Goal: Information Seeking & Learning: Learn about a topic

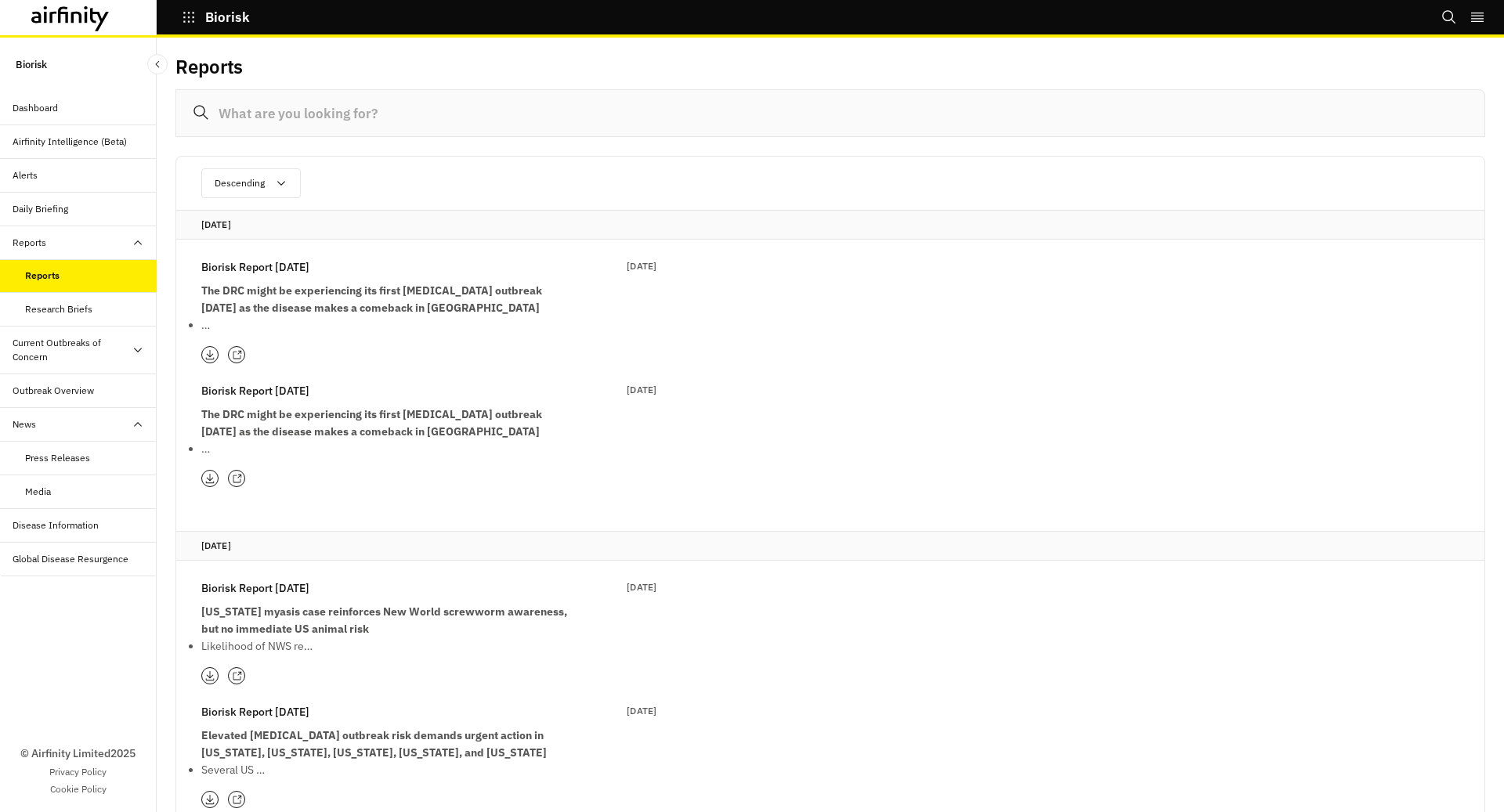
scroll to position [1116, 0]
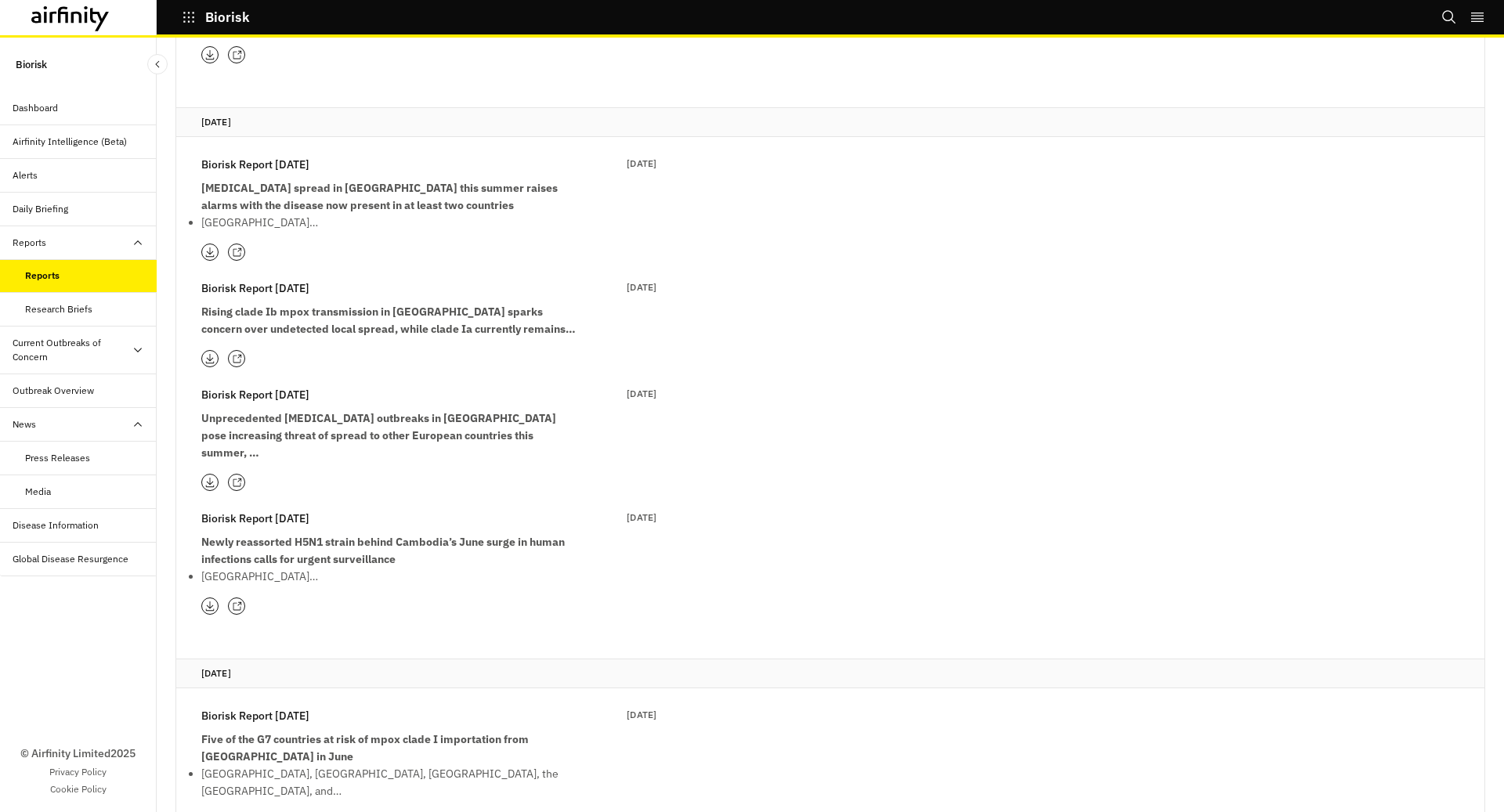
click at [1447, 23] on icon "Search" at bounding box center [1448, 16] width 15 height 15
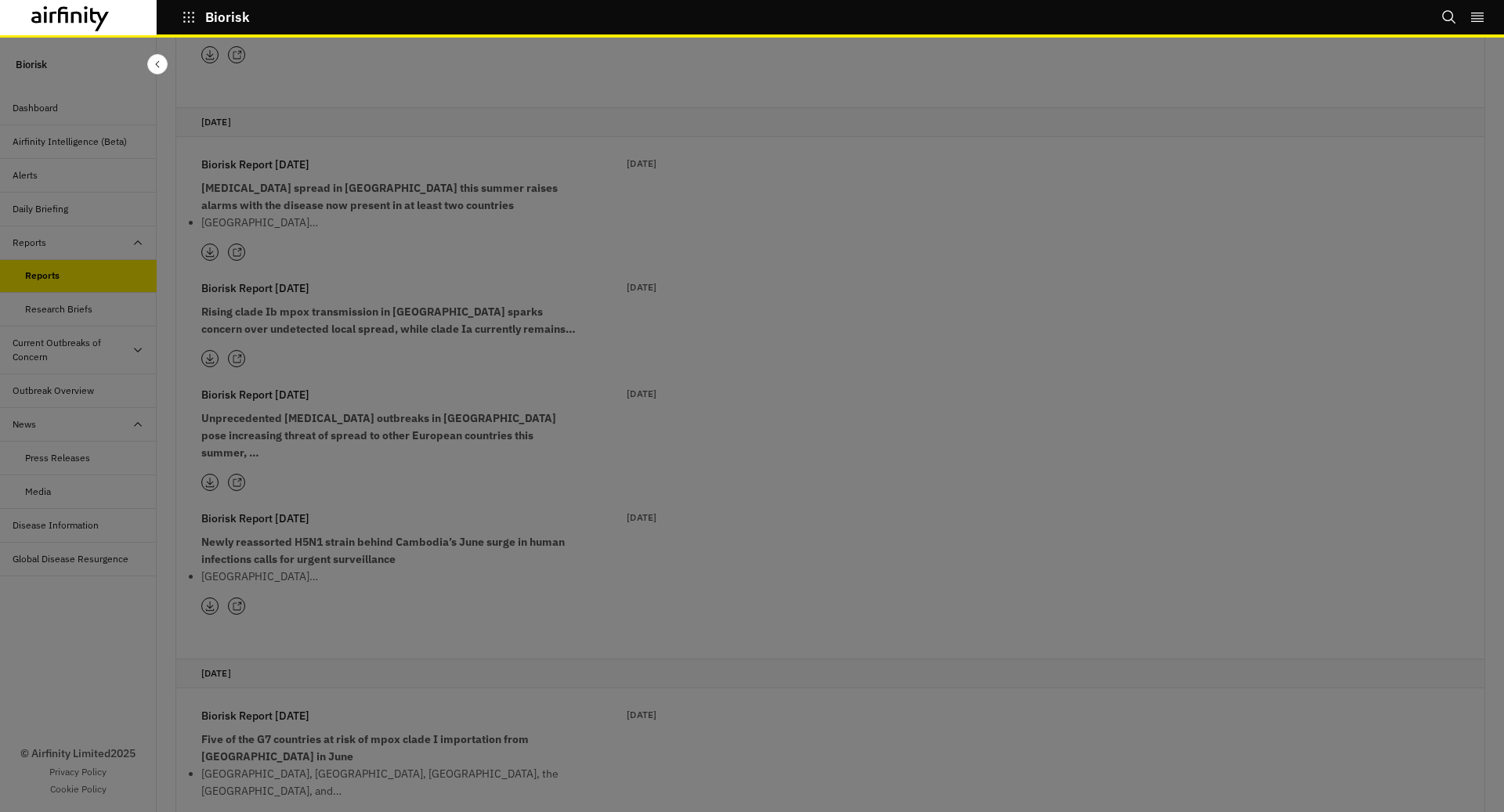
scroll to position [0, 0]
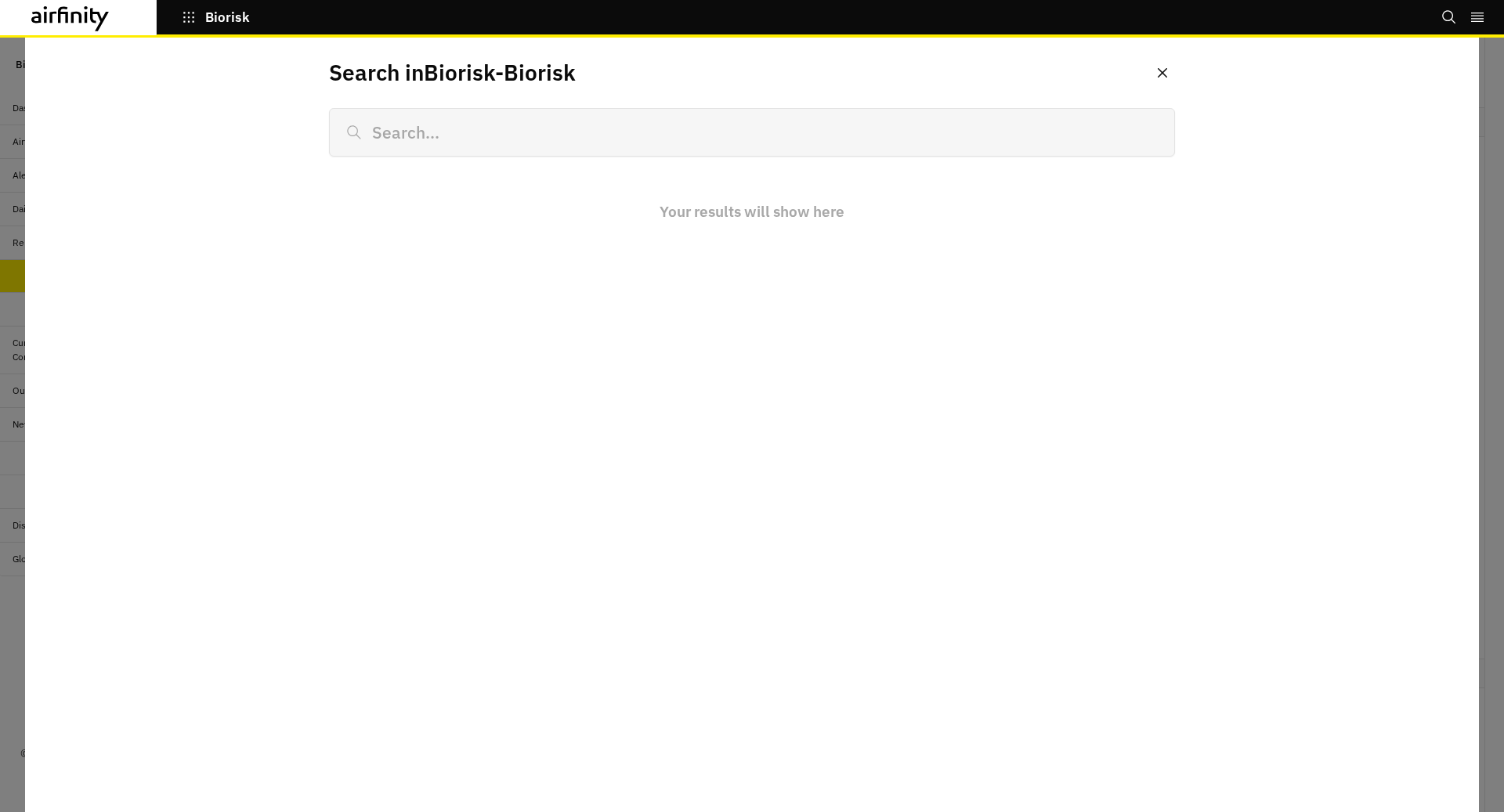
click at [769, 142] on input at bounding box center [751, 132] width 846 height 48
click at [187, 13] on icon "button" at bounding box center [188, 16] width 14 height 14
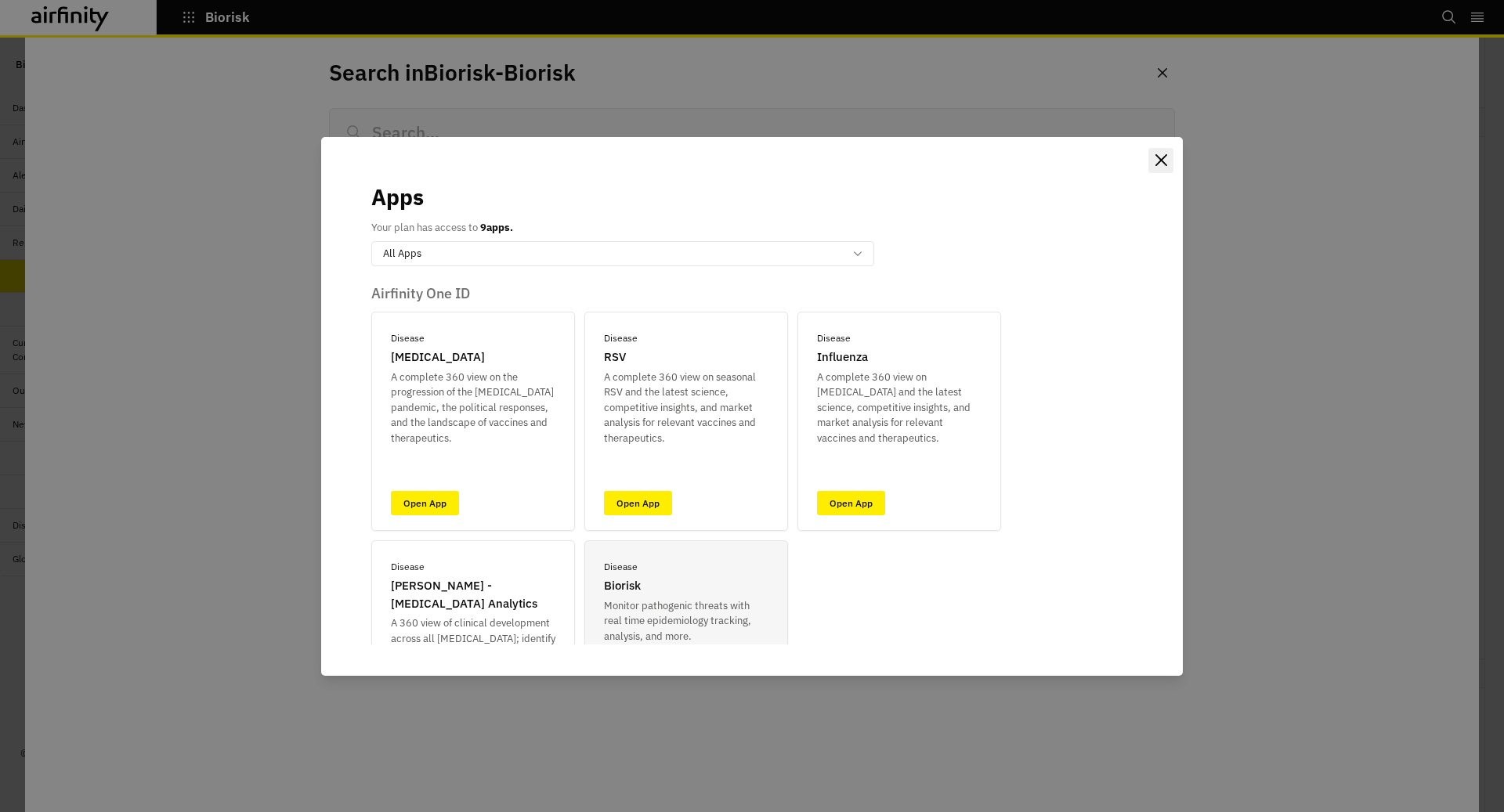
click at [1164, 157] on icon "Close" at bounding box center [1160, 160] width 12 height 12
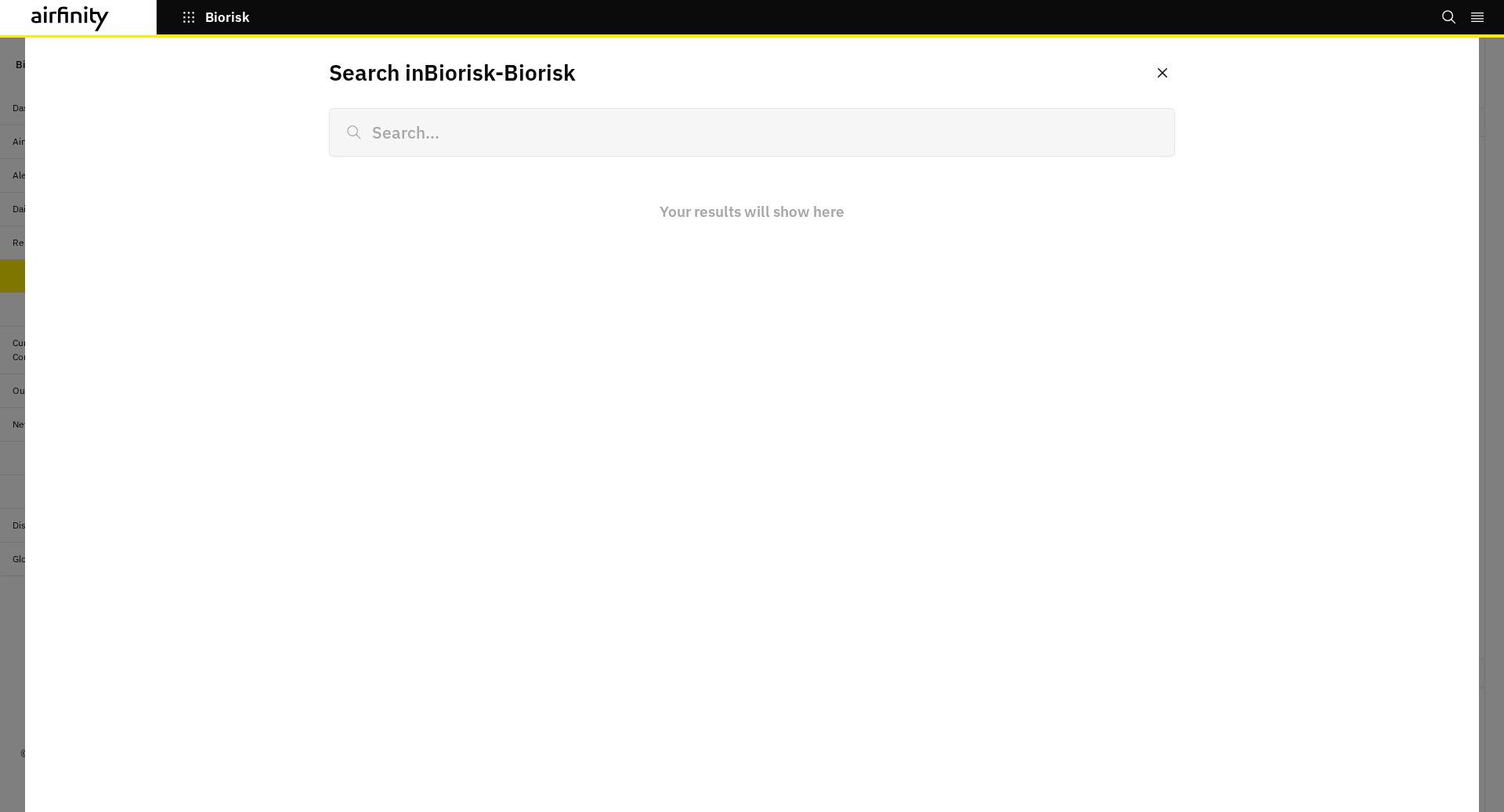
click at [49, 8] on icon at bounding box center [70, 19] width 78 height 25
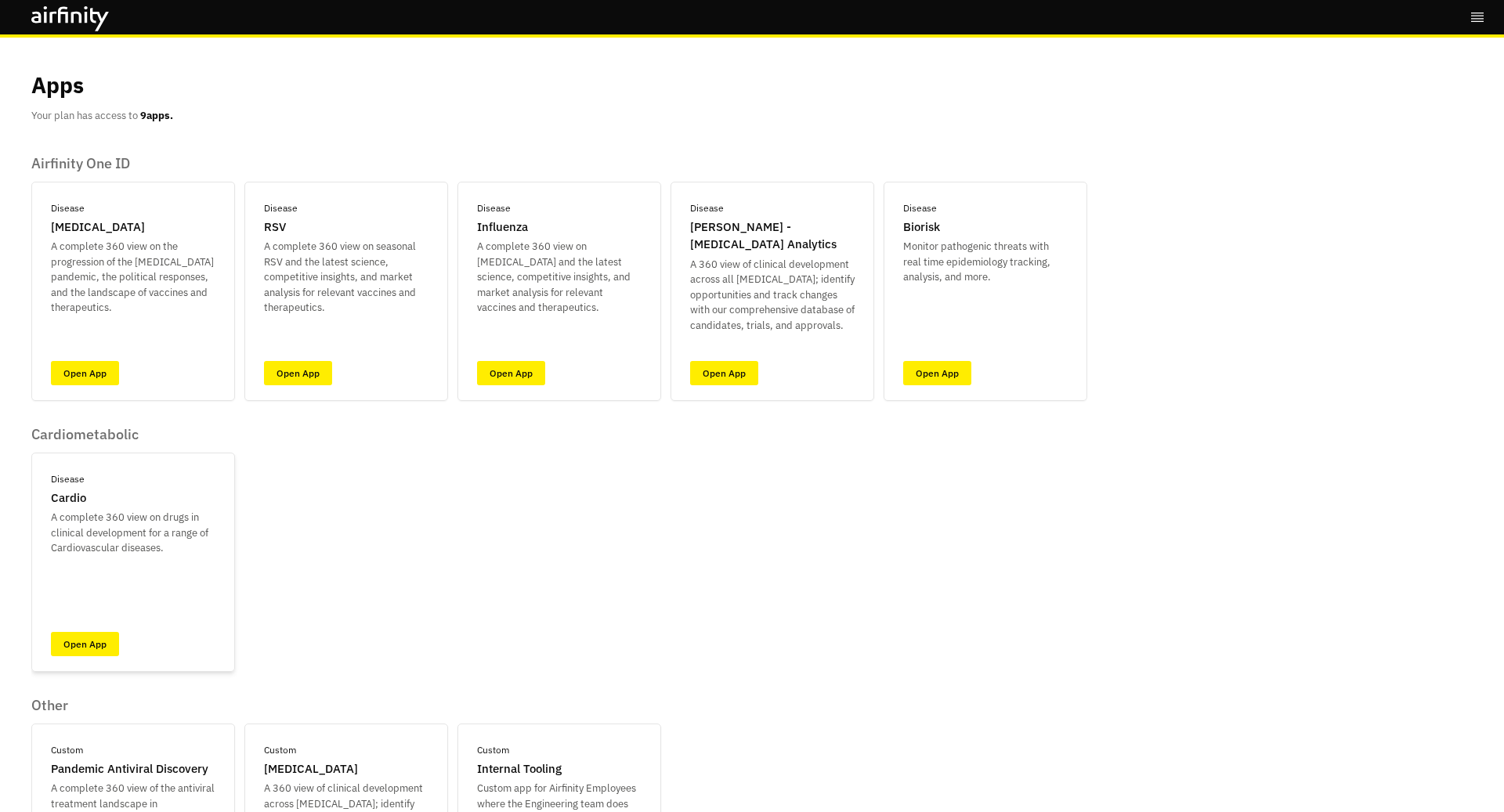
scroll to position [30, 0]
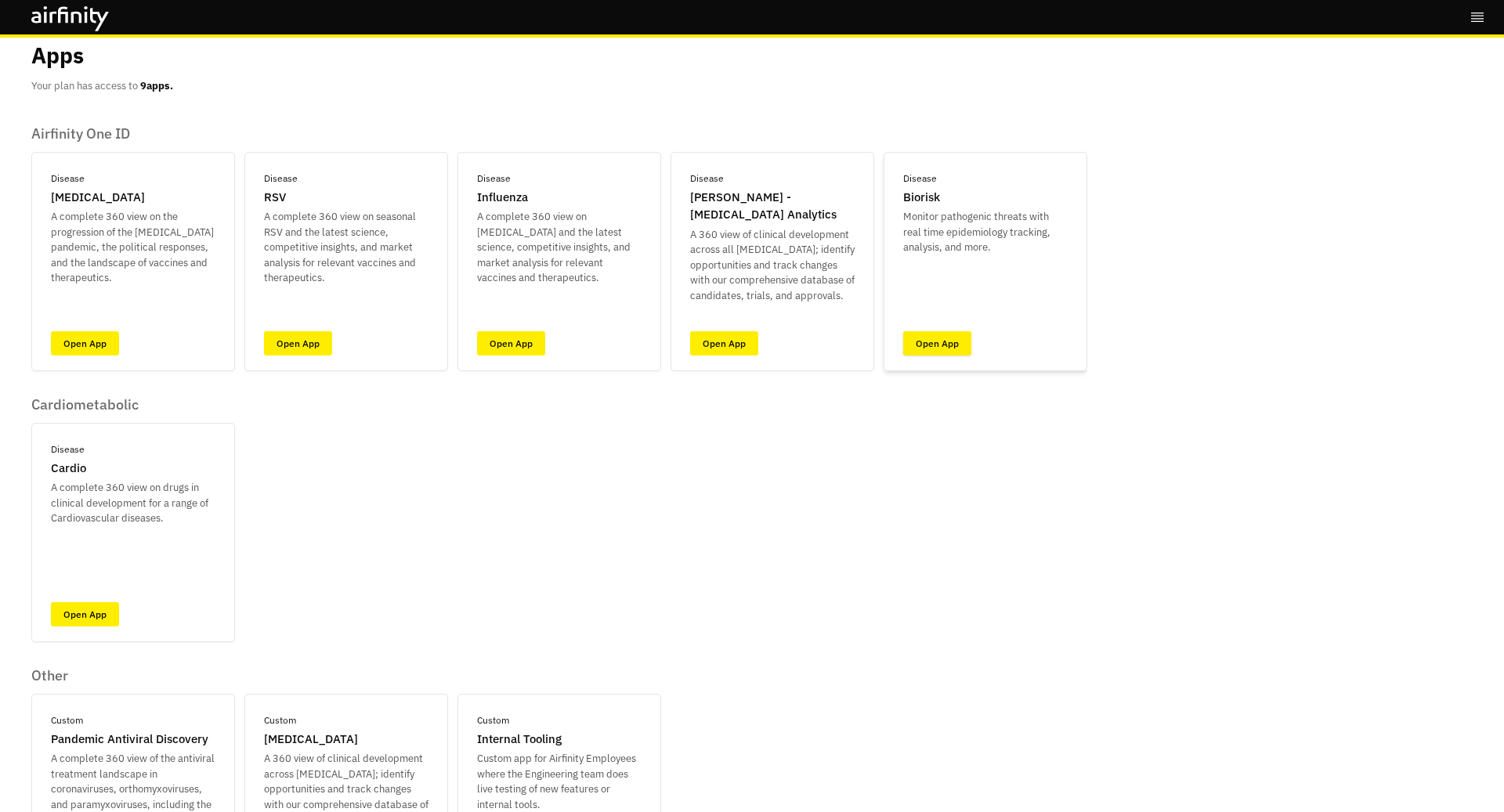
click at [927, 350] on link "Open App" at bounding box center [937, 343] width 68 height 25
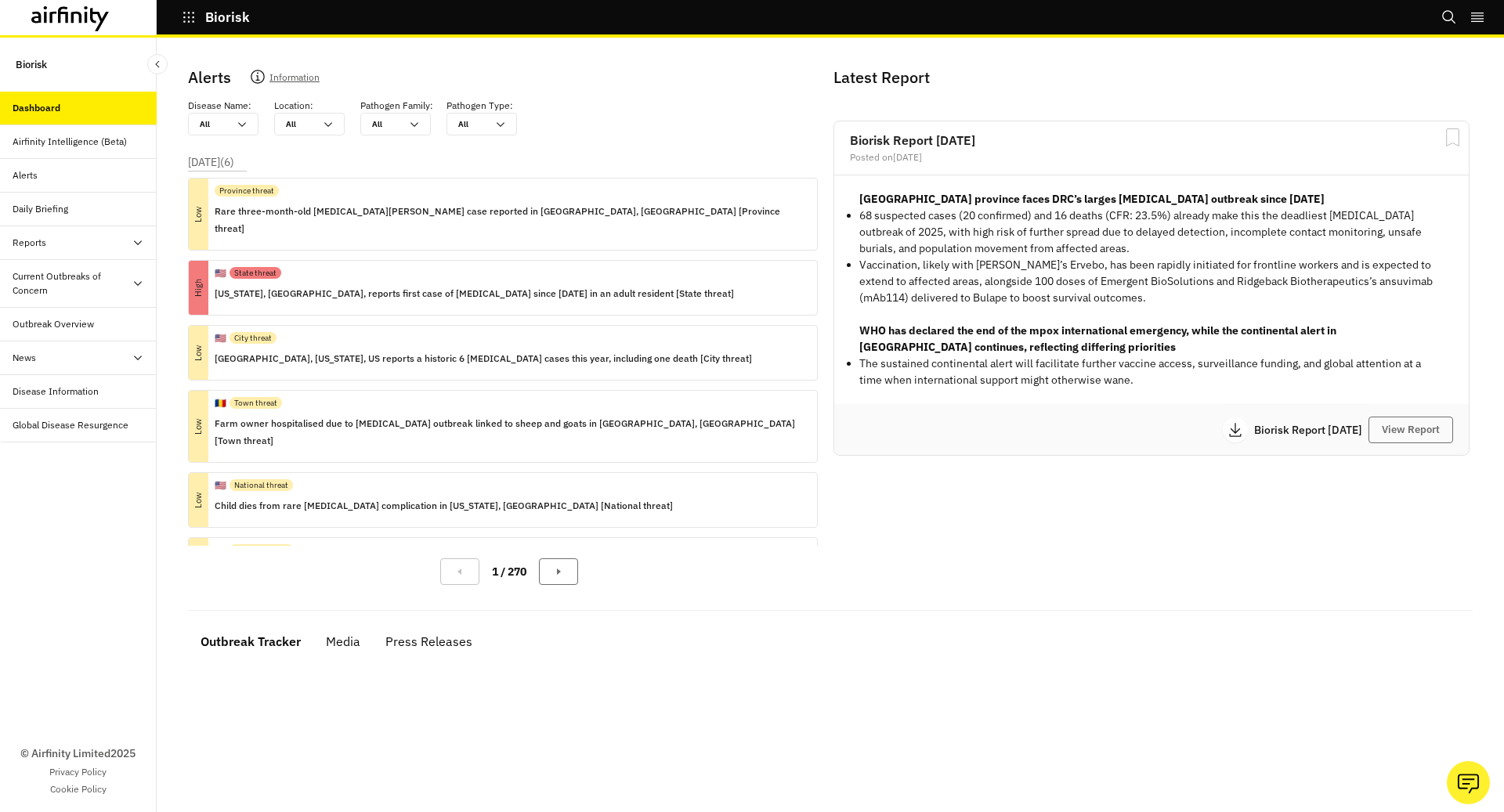
click at [87, 341] on div "News" at bounding box center [78, 358] width 157 height 34
click at [90, 401] on div "Press Releases" at bounding box center [78, 391] width 157 height 34
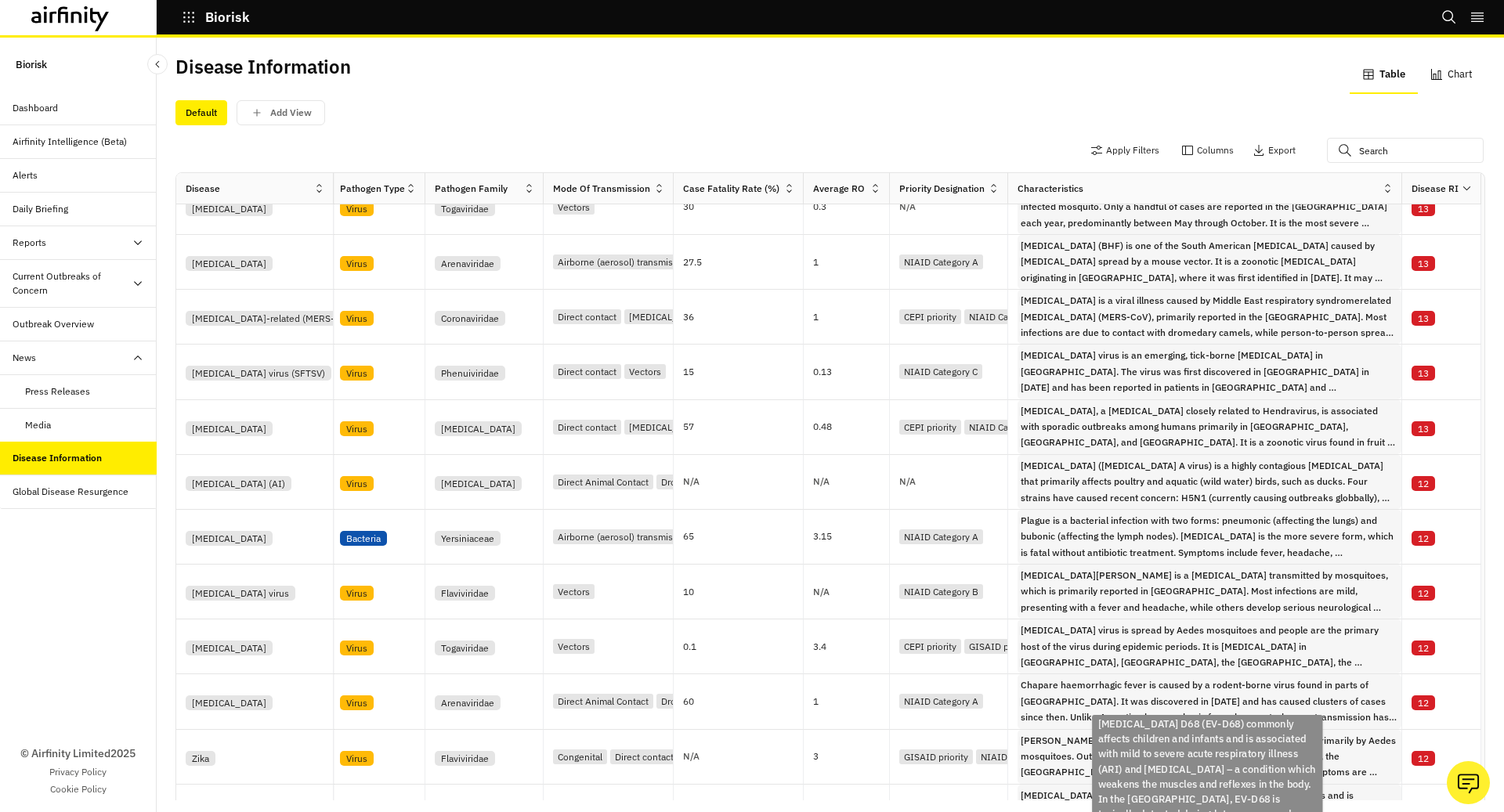
scroll to position [4, 3]
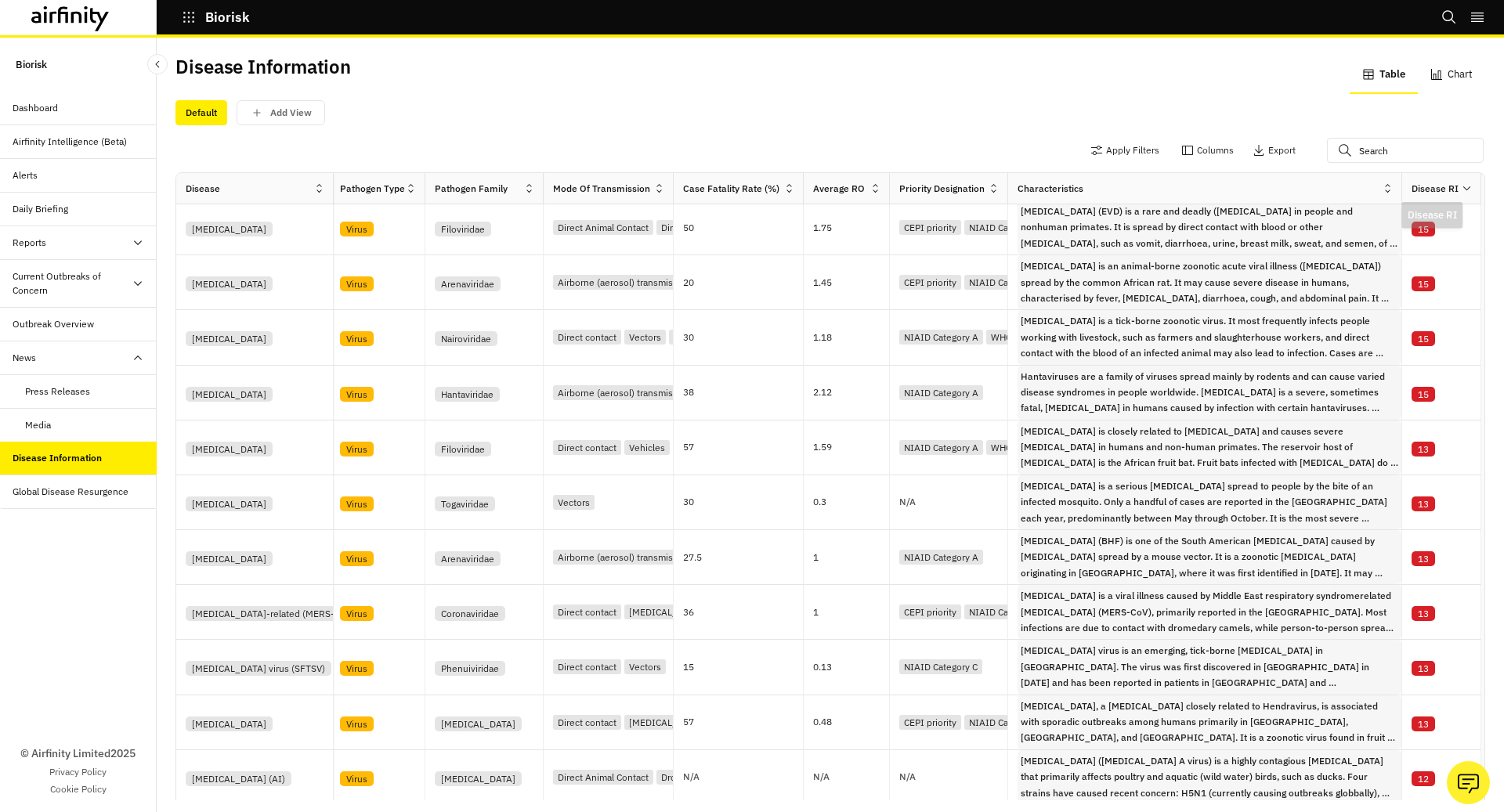
click at [1438, 178] on div "Disease RI" at bounding box center [1441, 188] width 79 height 31
click at [1438, 188] on div "Disease RI" at bounding box center [1436, 188] width 47 height 14
click at [1463, 188] on icon at bounding box center [1467, 188] width 12 height 12
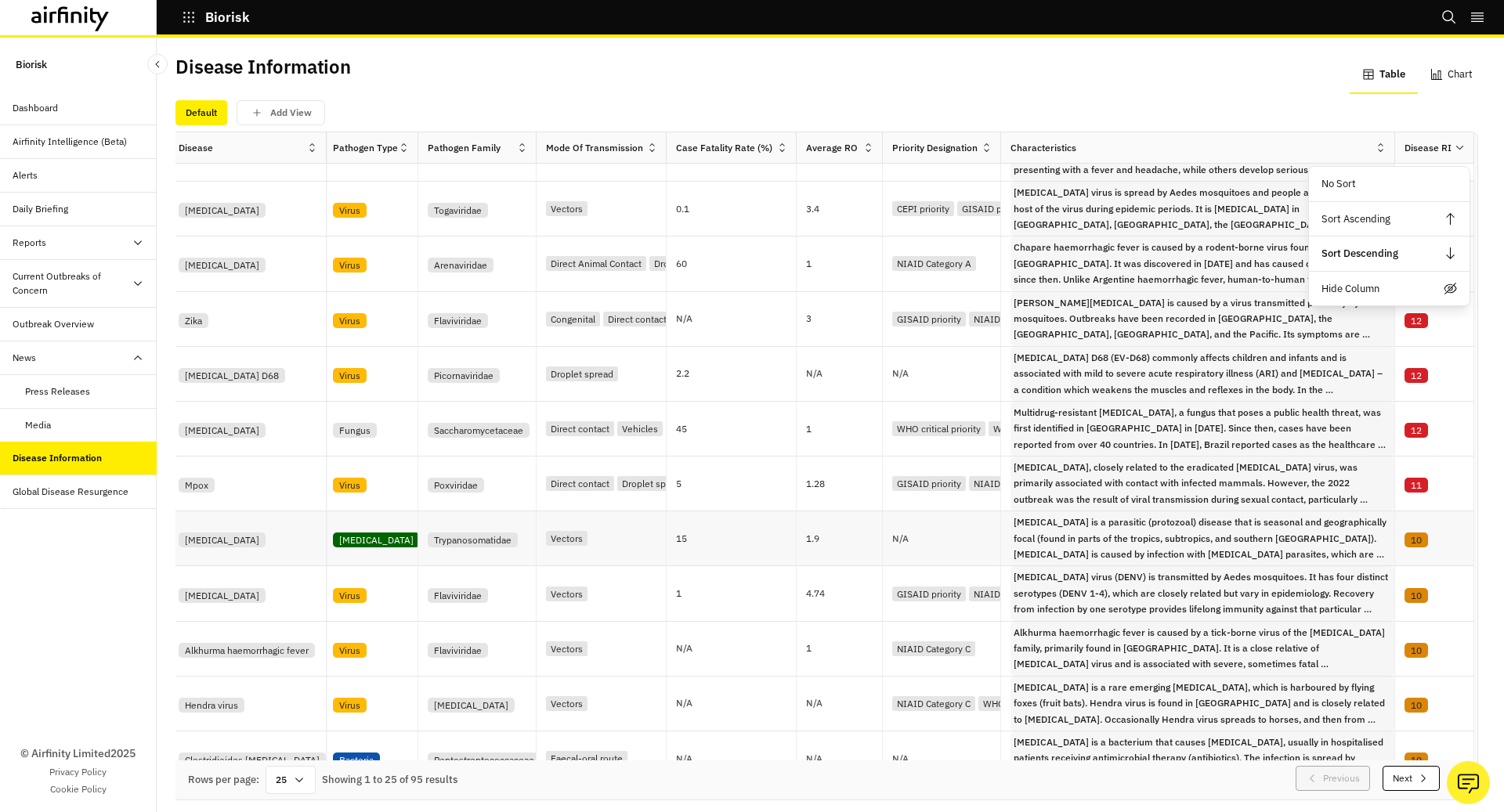
scroll to position [787, 3]
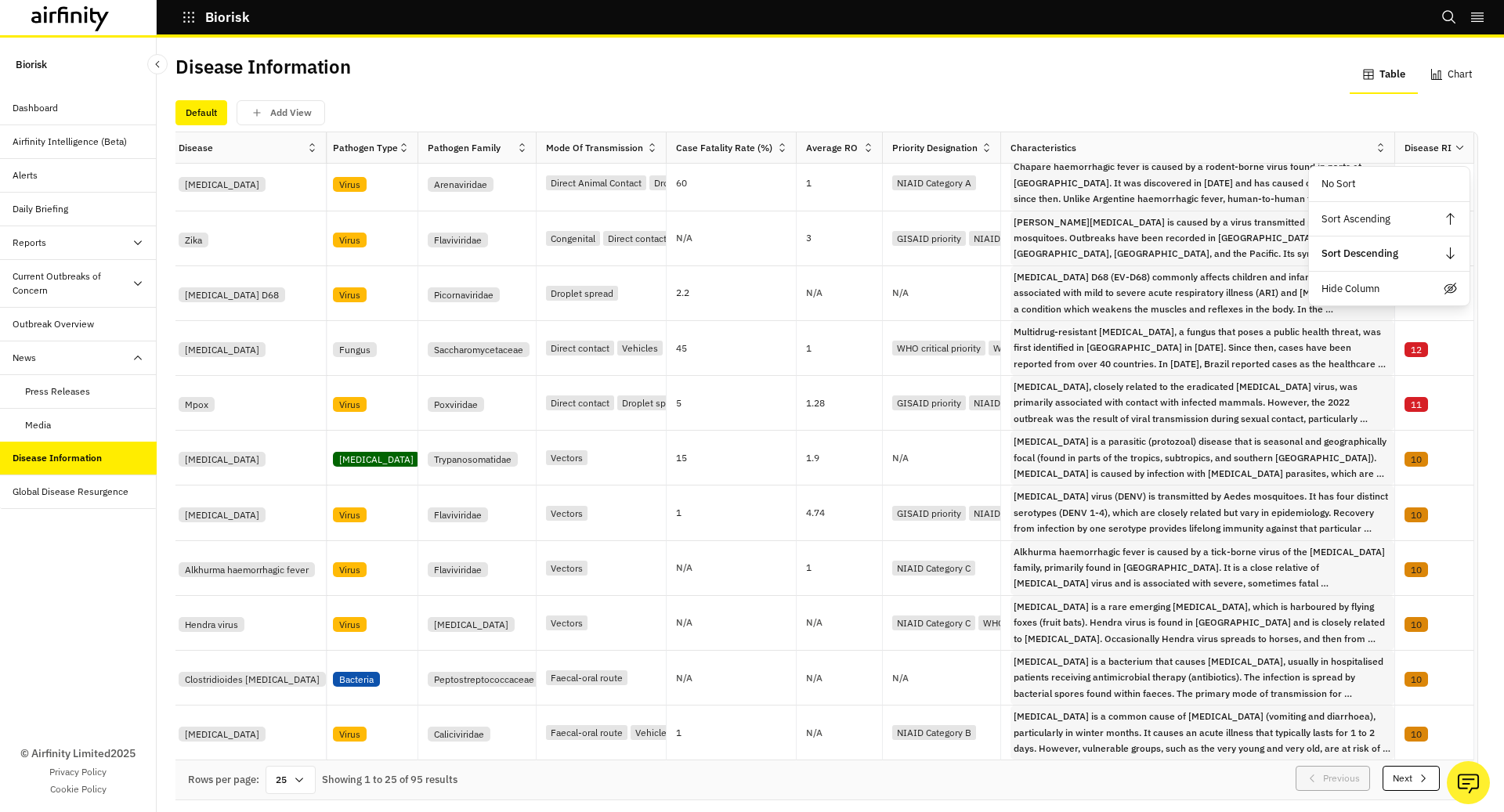
click at [1420, 772] on icon "button" at bounding box center [1424, 778] width 13 height 13
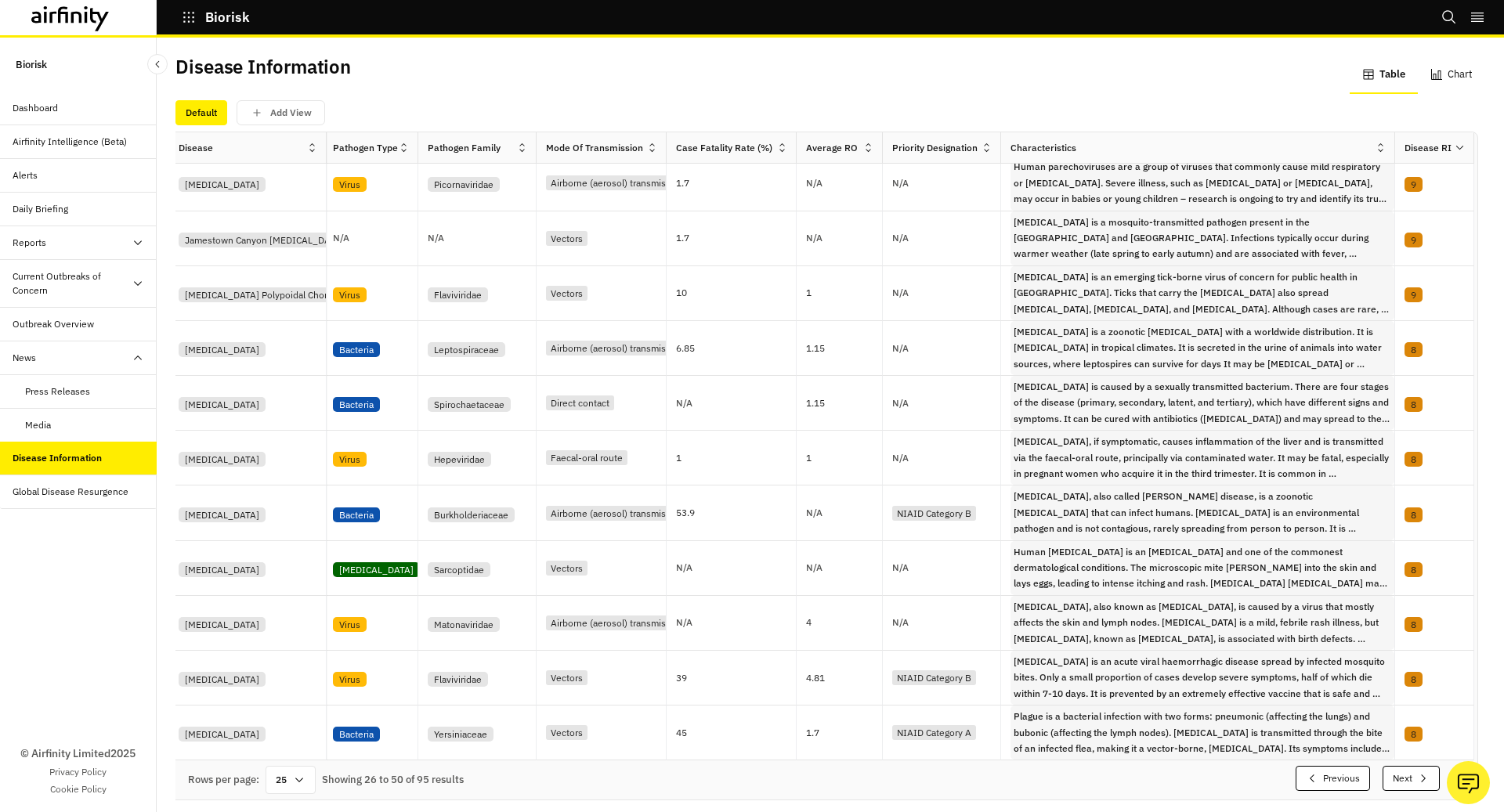
click at [1420, 772] on icon "button" at bounding box center [1424, 778] width 13 height 13
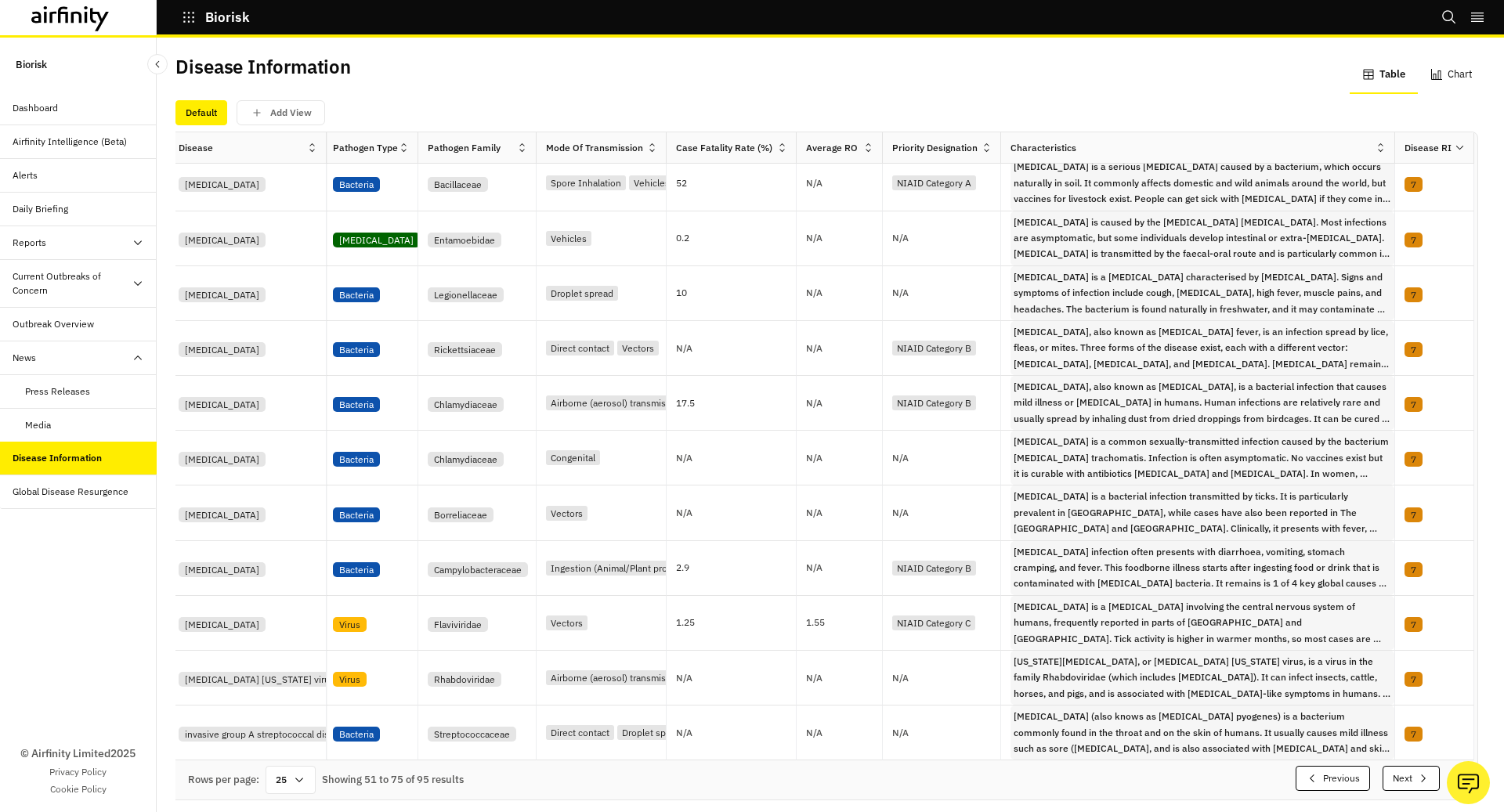
click at [1420, 772] on icon "button" at bounding box center [1424, 778] width 13 height 13
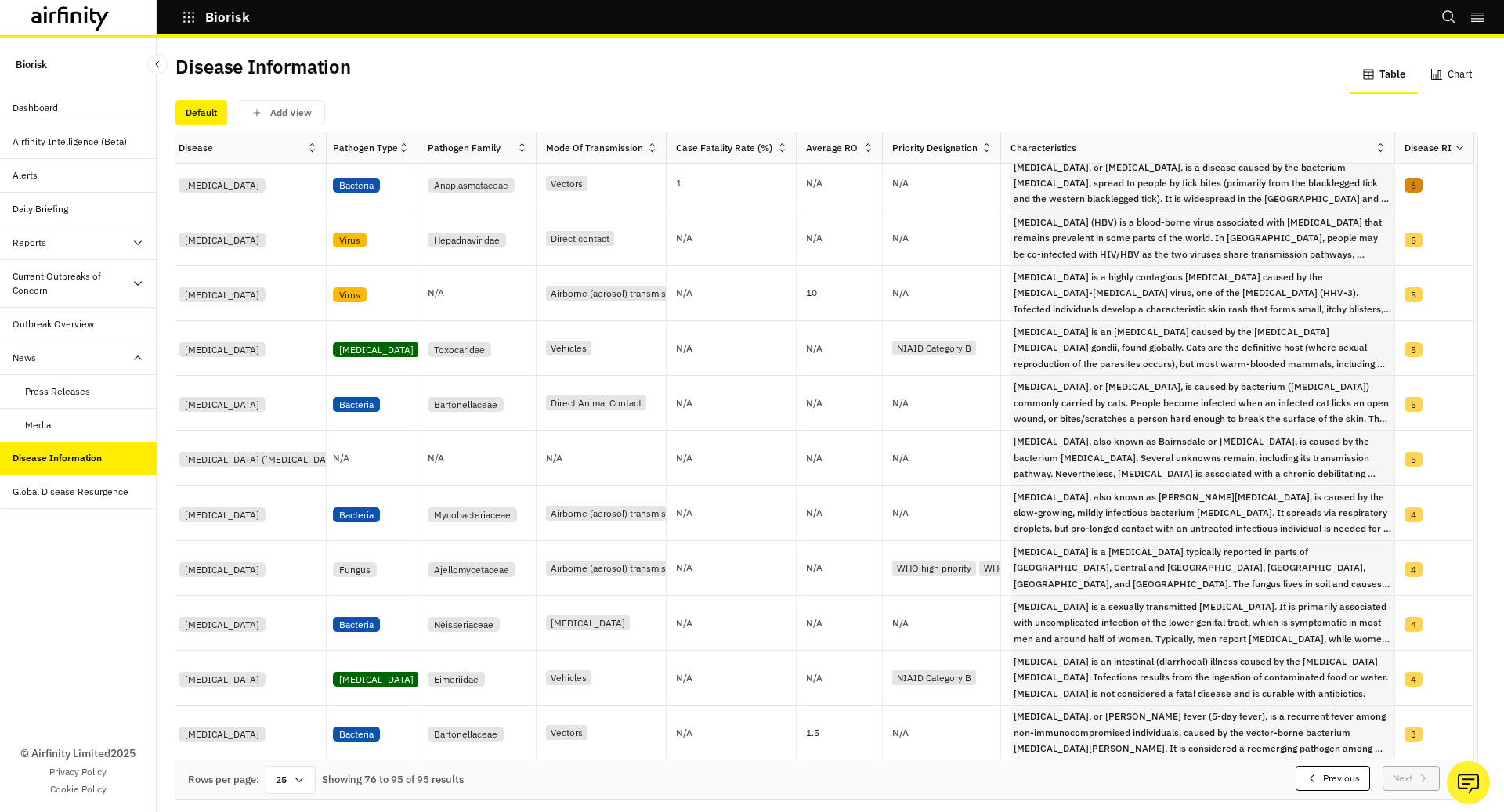
scroll to position [513, 3]
